Goal: Task Accomplishment & Management: Complete application form

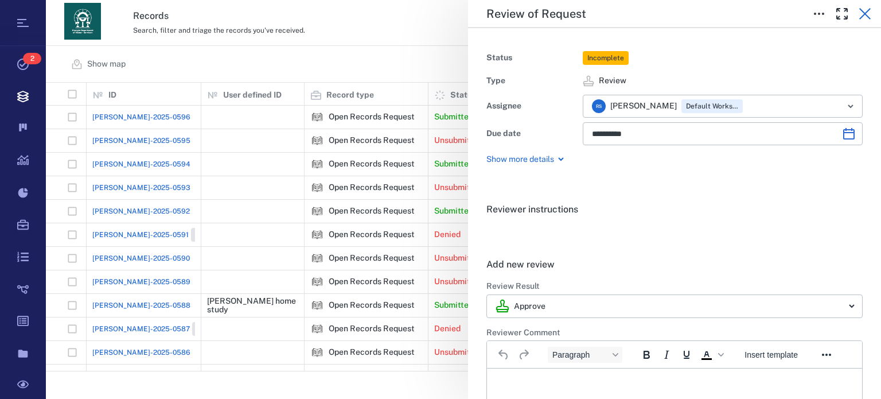
click at [863, 18] on icon "button" at bounding box center [865, 14] width 14 height 14
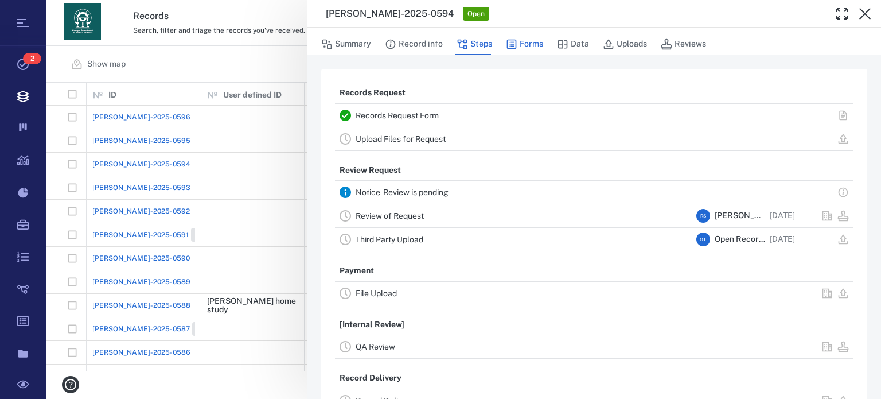
click at [524, 38] on button "Forms" at bounding box center [524, 44] width 37 height 22
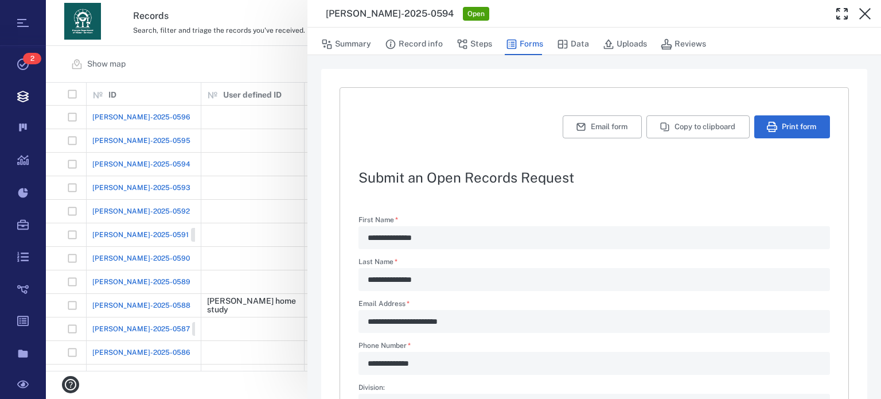
type textarea "*"
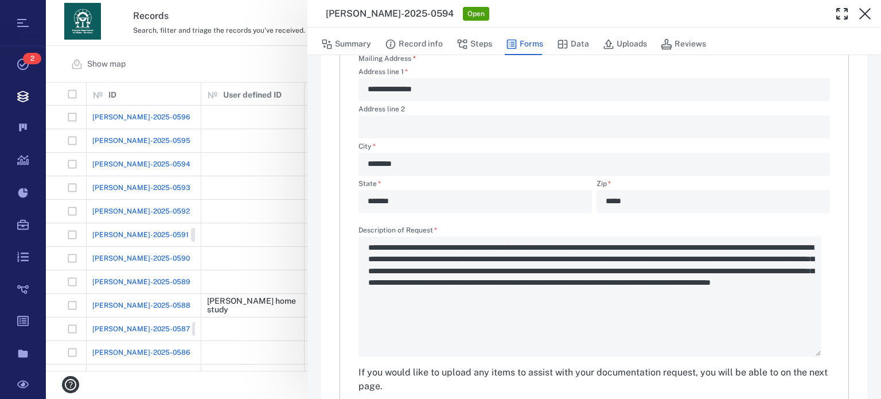
scroll to position [430, 0]
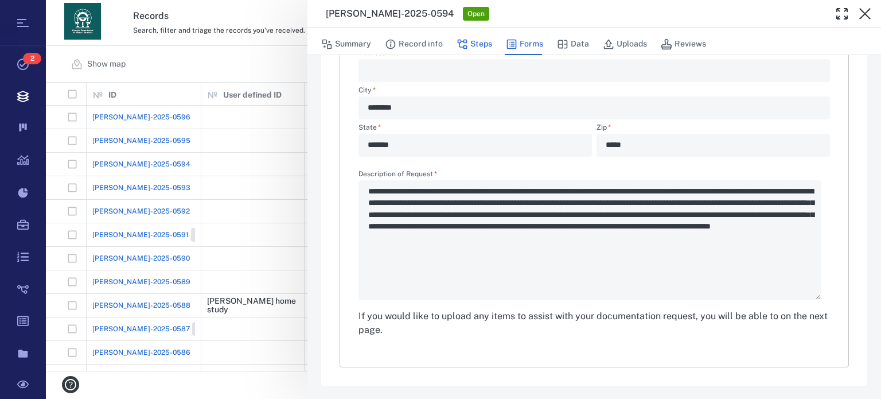
click at [470, 45] on button "Steps" at bounding box center [474, 44] width 36 height 22
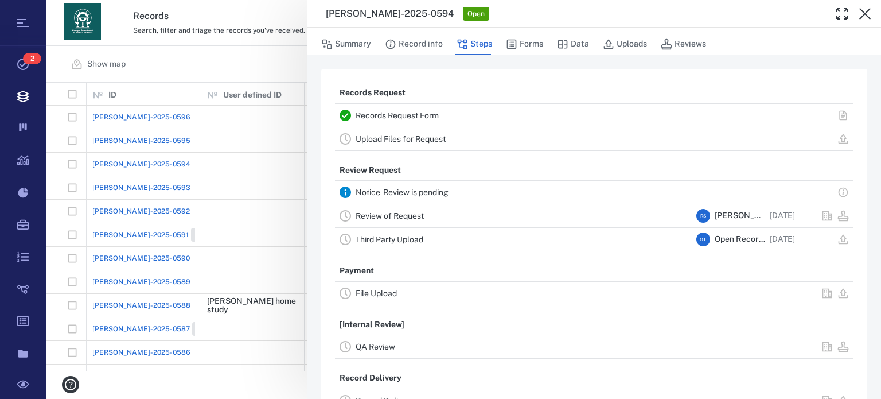
click at [398, 138] on link "Upload Files for Request" at bounding box center [401, 138] width 90 height 9
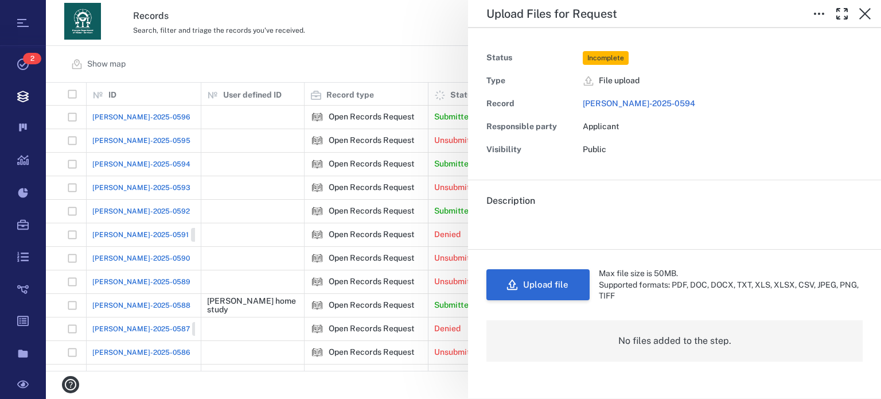
click at [550, 286] on button "Upload file" at bounding box center [537, 284] width 103 height 31
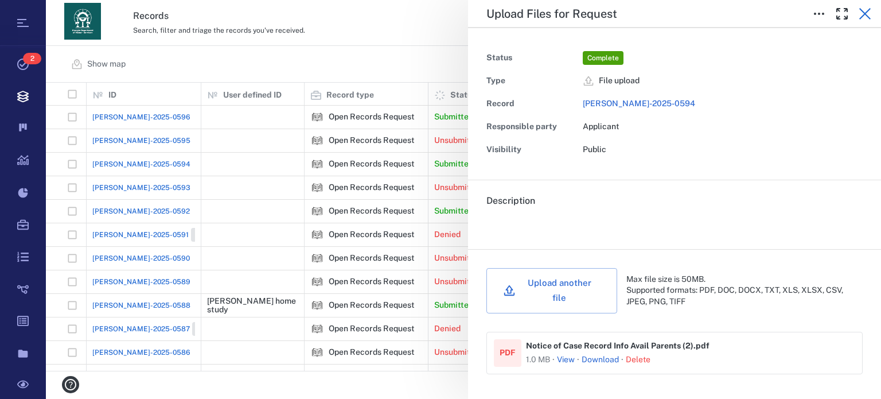
click at [866, 13] on icon "button" at bounding box center [864, 13] width 11 height 11
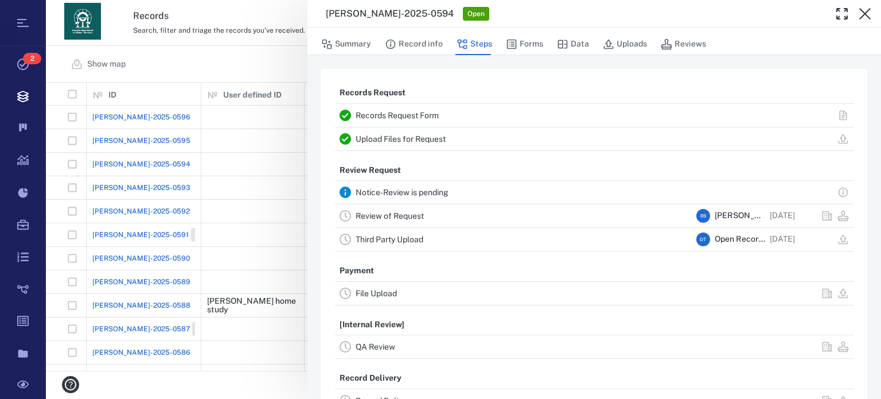
click at [397, 213] on link "Review of Request" at bounding box center [390, 215] width 68 height 9
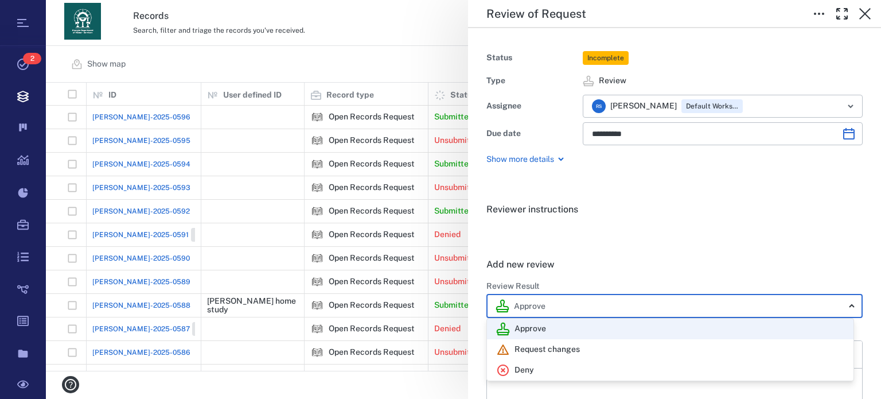
click at [849, 302] on body "Tasks 2 Records Boards Dashboard Reports Record types Guide steps Rules Form bu…" at bounding box center [440, 199] width 881 height 399
click at [564, 365] on div "Deny" at bounding box center [670, 370] width 348 height 14
type input "******"
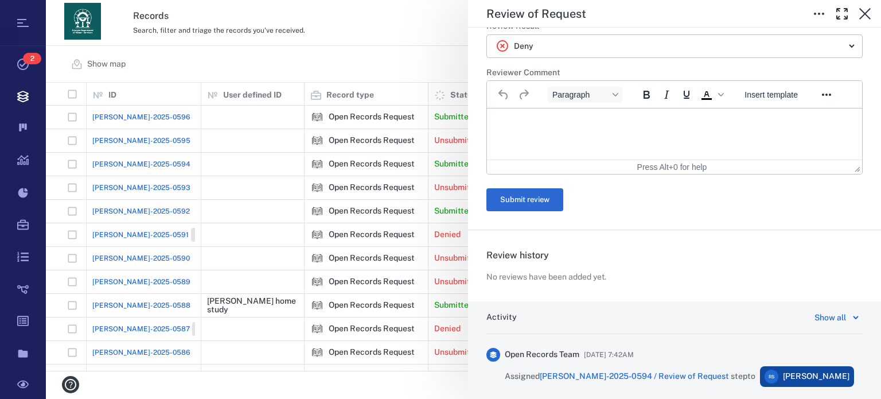
scroll to position [267, 0]
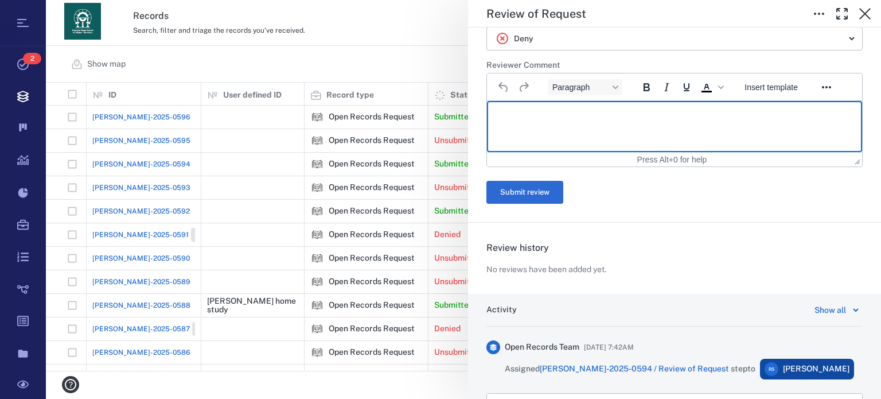
click at [641, 123] on html at bounding box center [674, 115] width 375 height 29
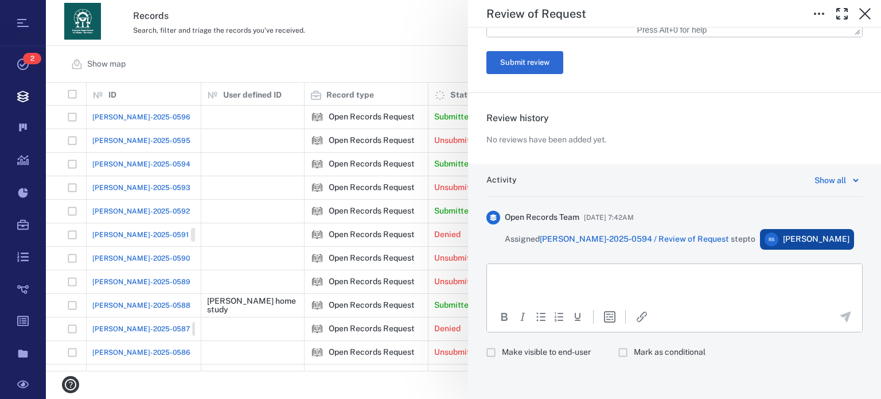
scroll to position [647, 0]
click at [703, 285] on html at bounding box center [674, 277] width 375 height 29
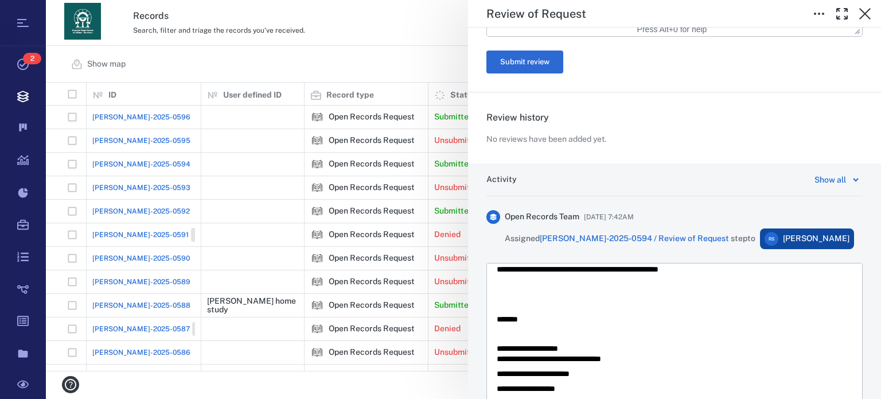
scroll to position [696, 0]
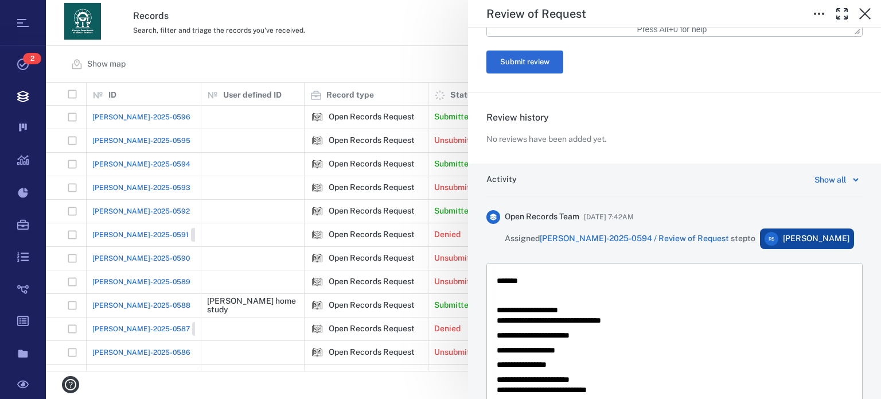
drag, startPoint x: 1340, startPoint y: 649, endPoint x: 1344, endPoint y: 659, distance: 11.6
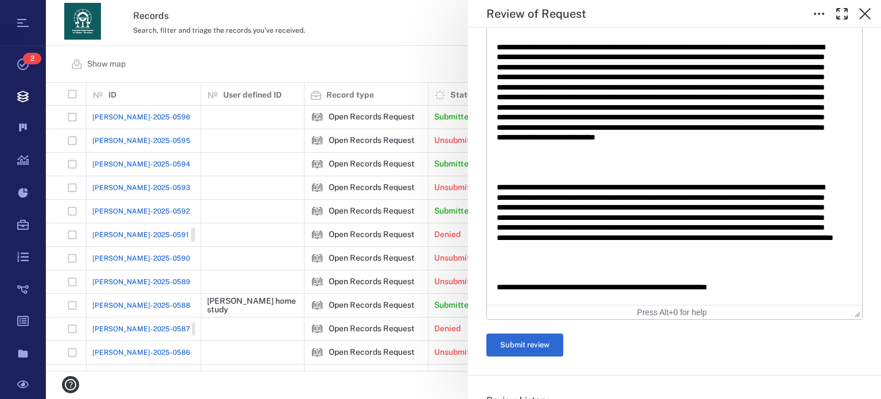
scroll to position [407, 0]
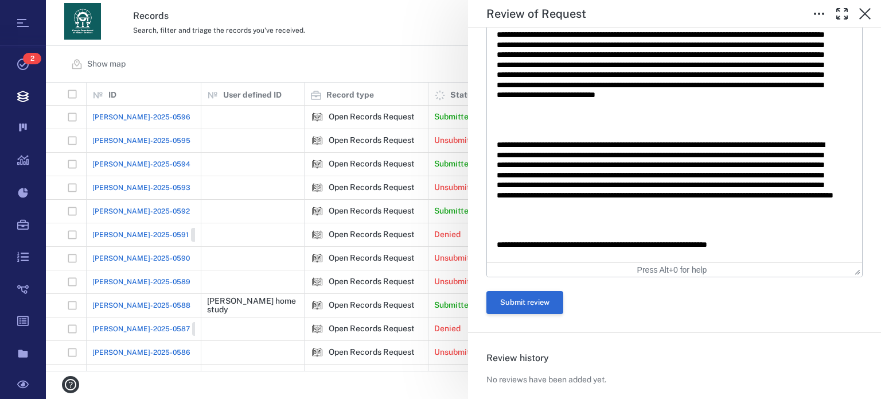
click at [546, 302] on button "Submit review" at bounding box center [524, 302] width 77 height 23
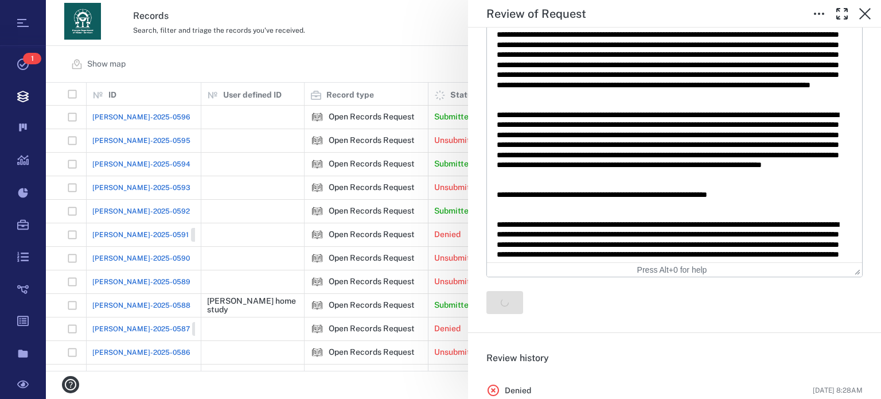
scroll to position [0, 0]
